Goal: Check status

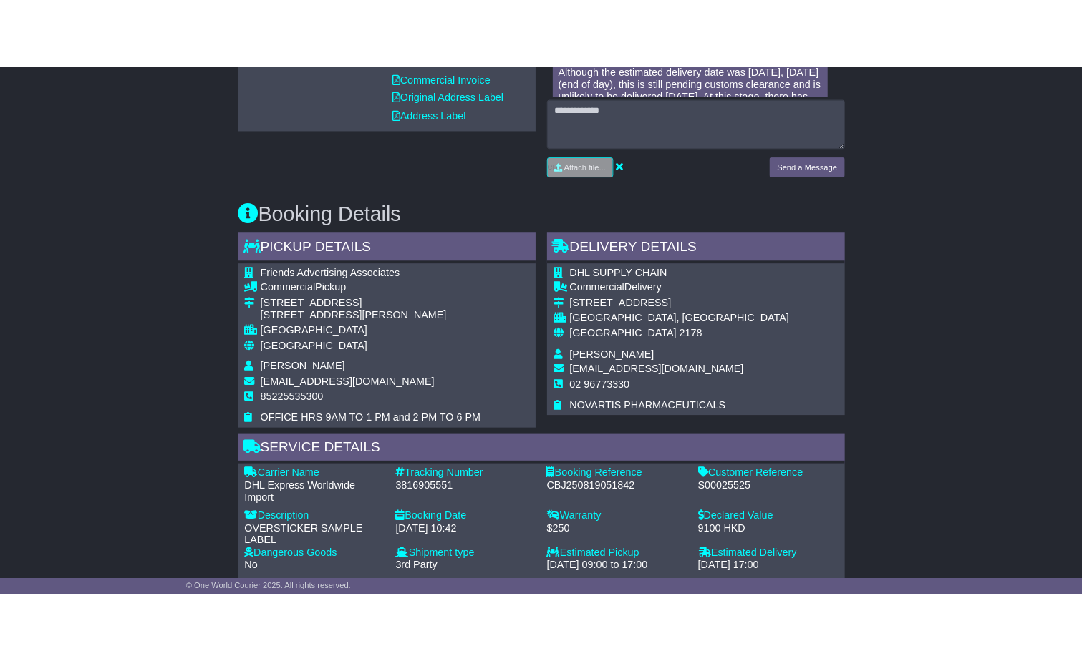
scroll to position [651, 0]
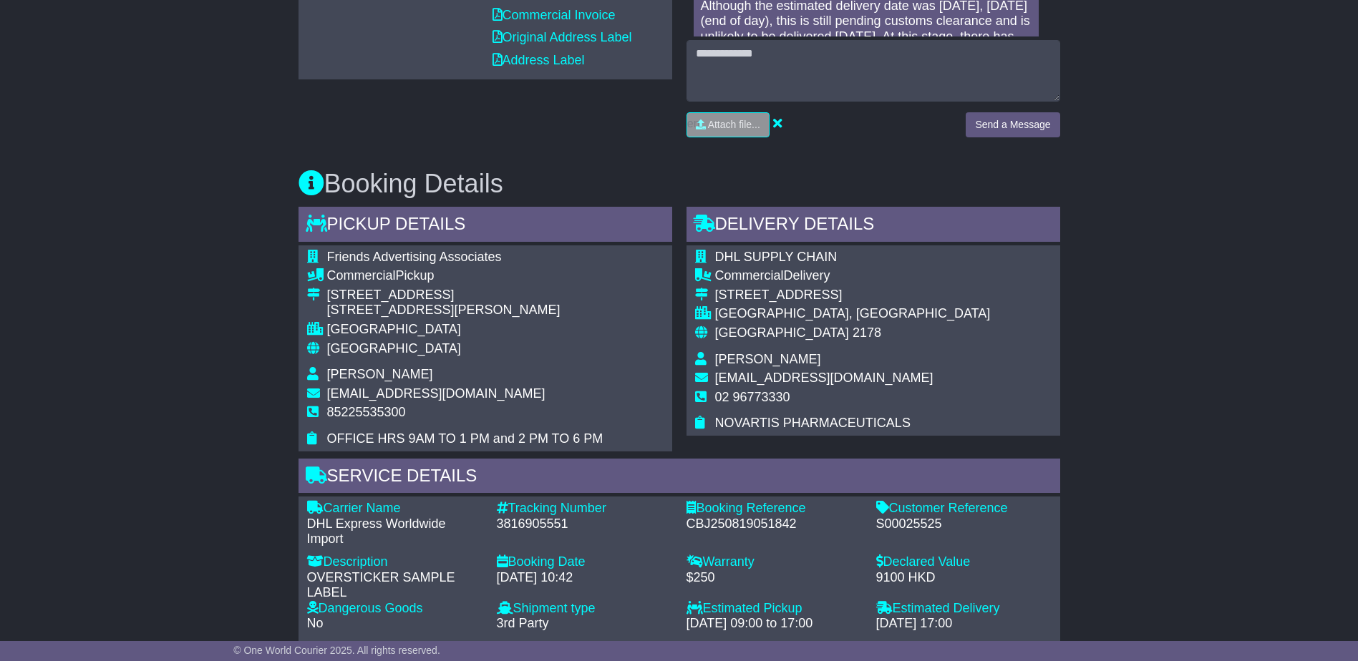
click at [909, 524] on div "S00025525" at bounding box center [963, 525] width 175 height 16
copy div "S00025525"
click at [1291, 348] on div "Email Download Tracking Pricing Insurance" at bounding box center [679, 472] width 1358 height 1752
click at [1279, 353] on div "Email Download Tracking Pricing Insurance" at bounding box center [679, 472] width 1358 height 1752
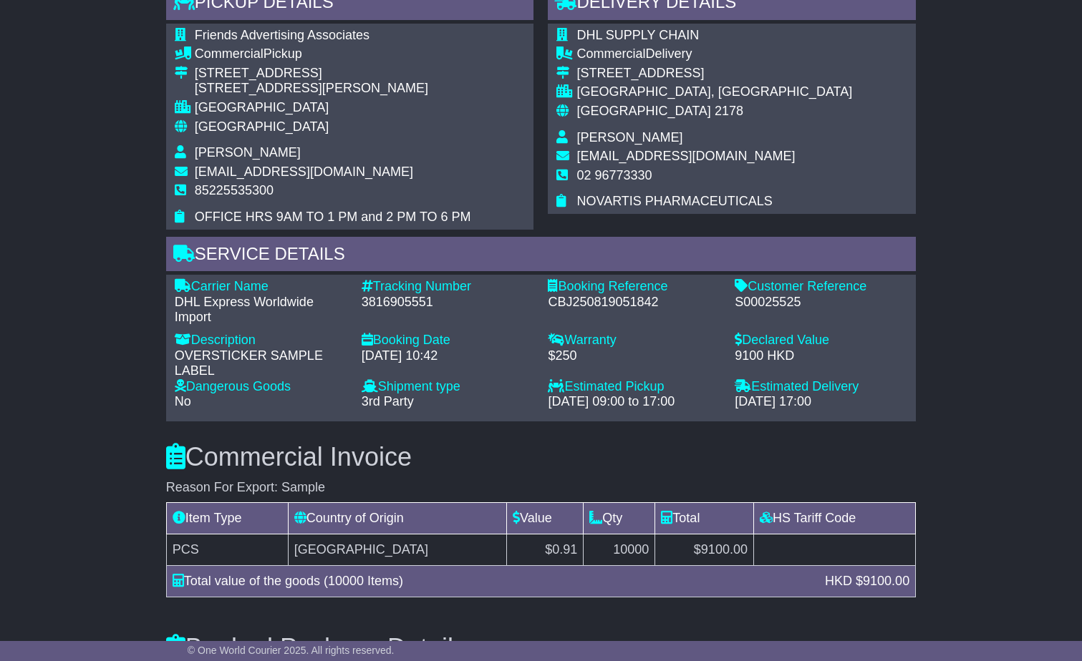
scroll to position [794, 0]
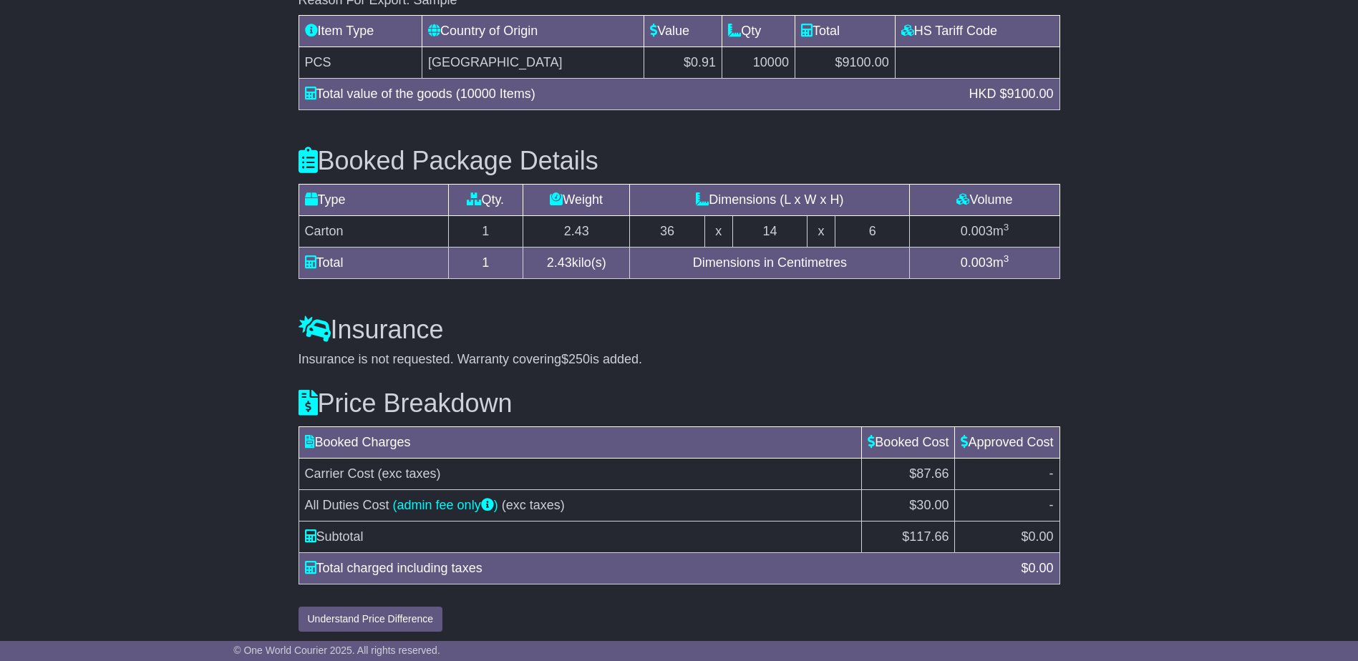
scroll to position [1367, 0]
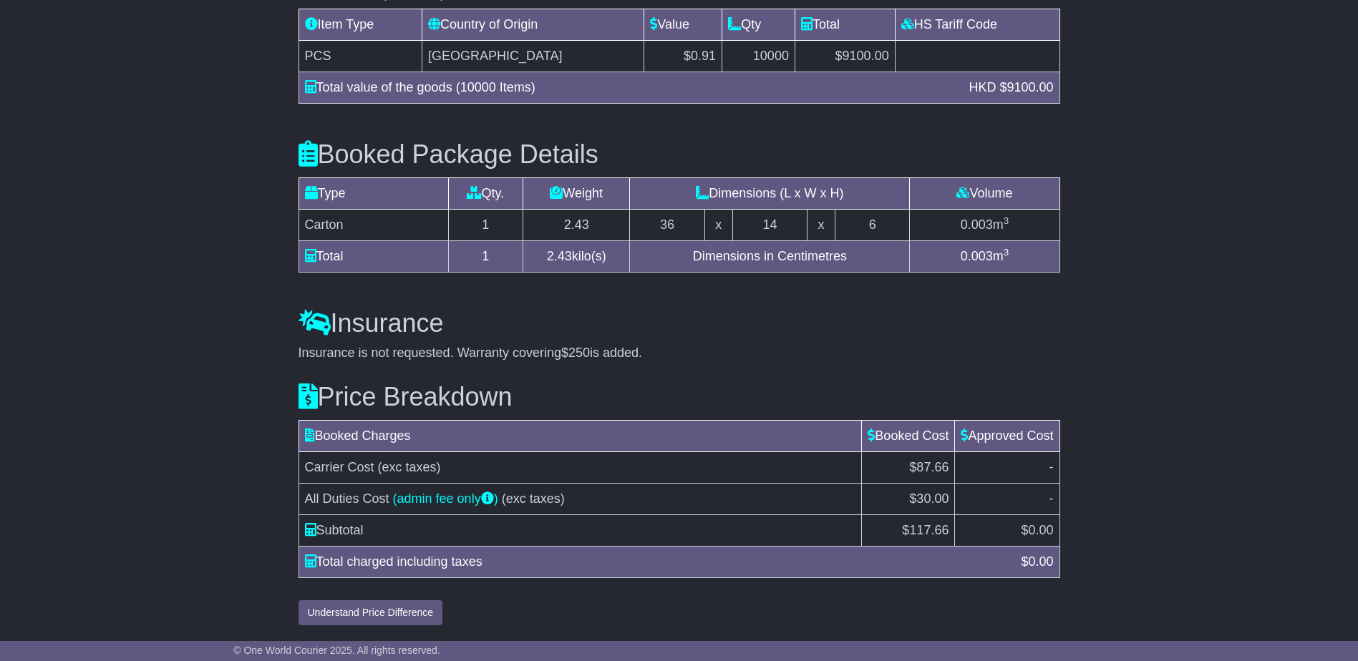
click at [493, 329] on h3 "Insurance" at bounding box center [680, 323] width 762 height 29
drag, startPoint x: 476, startPoint y: 339, endPoint x: 409, endPoint y: 331, distance: 67.7
click at [409, 331] on h3 "Insurance" at bounding box center [680, 323] width 762 height 29
drag, startPoint x: 334, startPoint y: 330, endPoint x: 230, endPoint y: 321, distance: 104.9
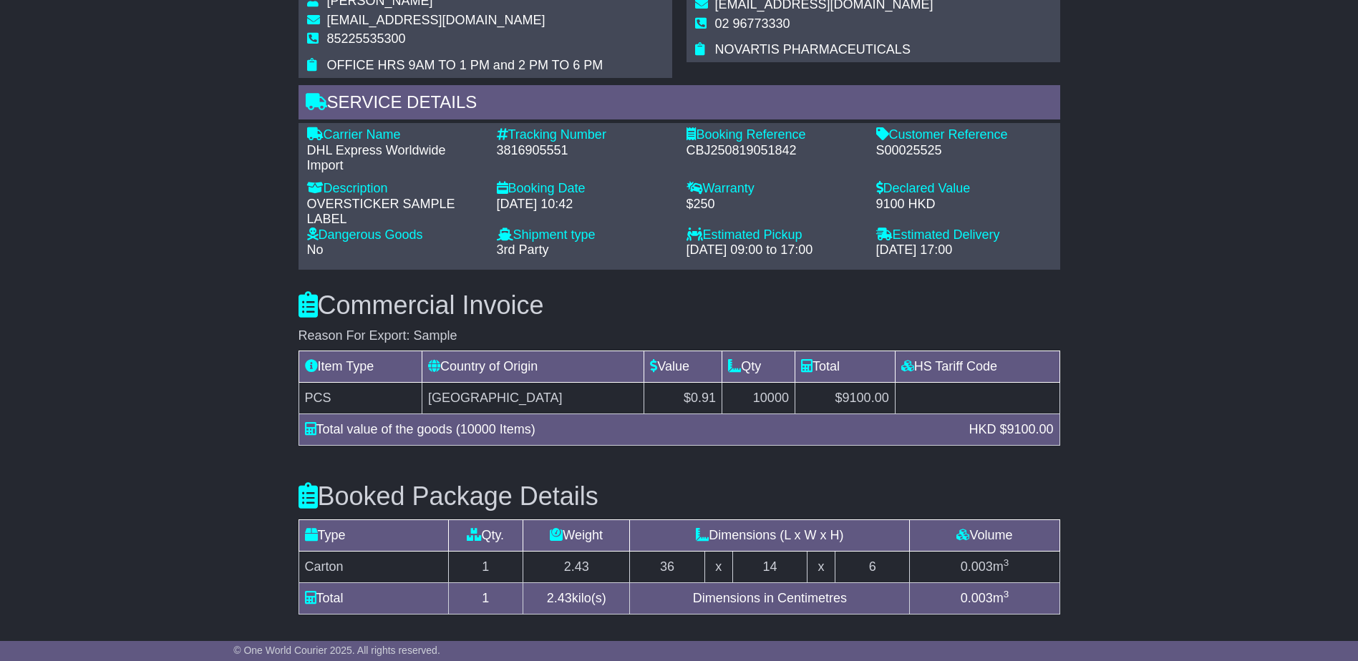
scroll to position [1009, 0]
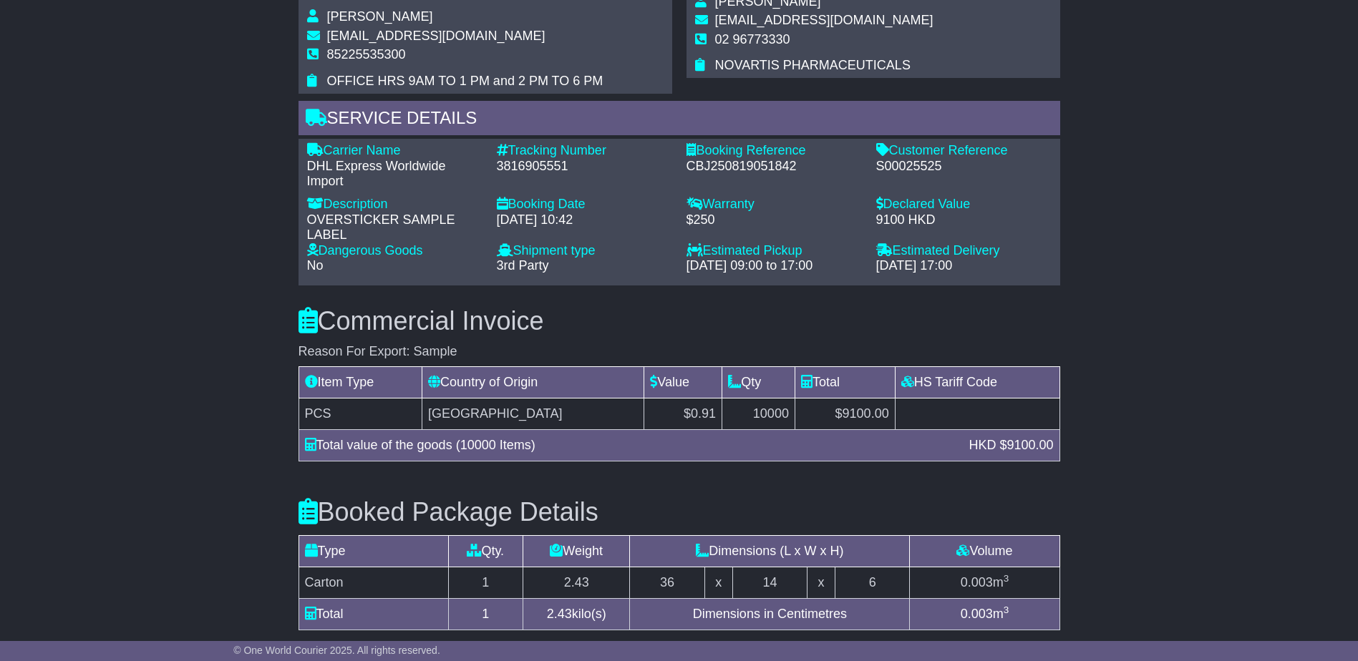
drag, startPoint x: 1211, startPoint y: 529, endPoint x: 1208, endPoint y: 540, distance: 11.0
click at [1081, 529] on div "Email Download Tracking Pricing Insurance" at bounding box center [679, 114] width 1358 height 1752
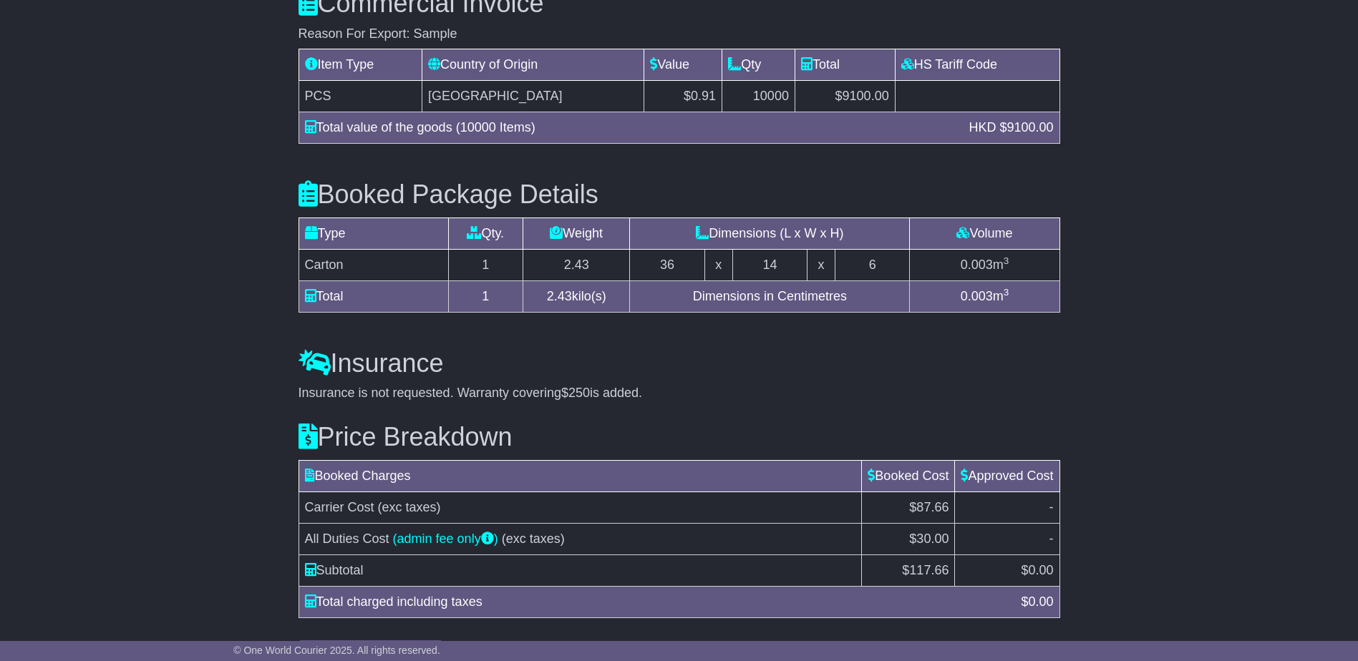
scroll to position [1367, 0]
